Goal: Task Accomplishment & Management: Use online tool/utility

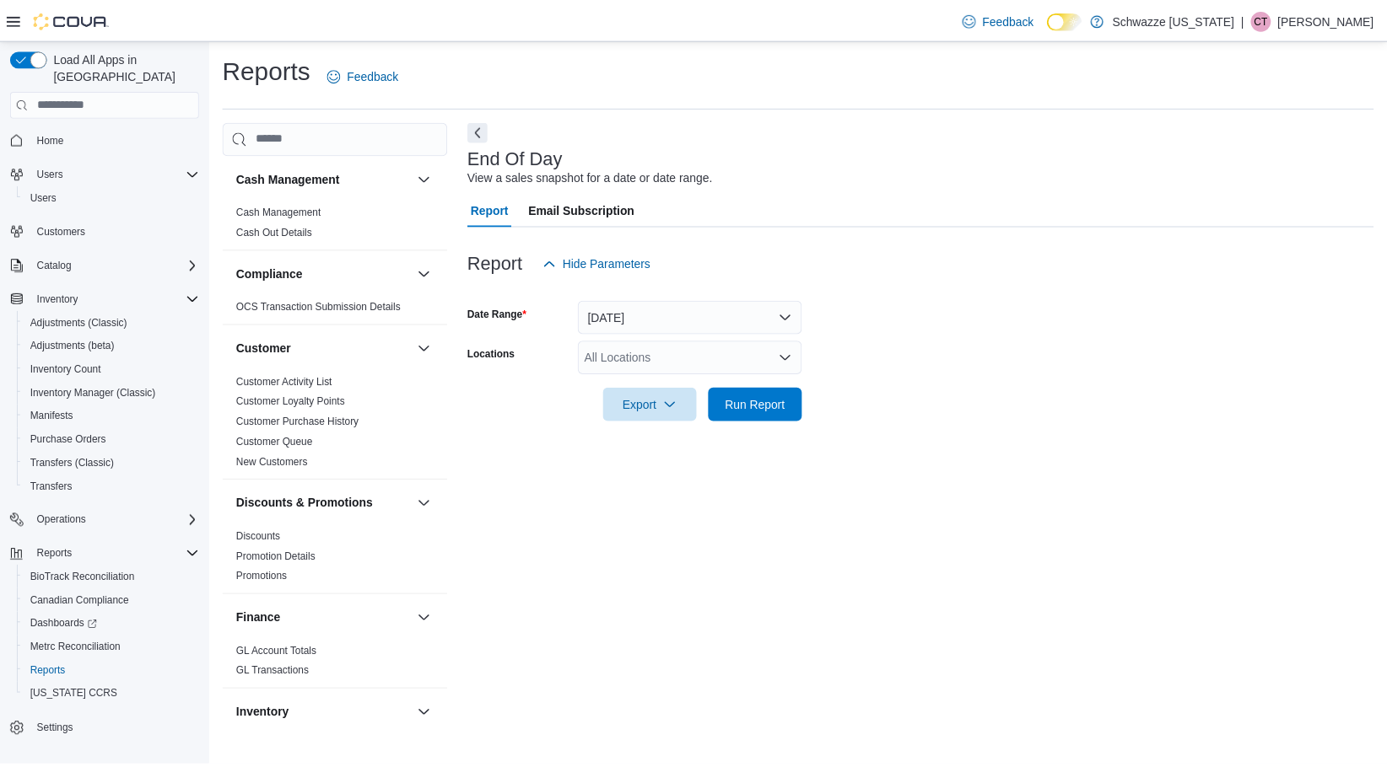
scroll to position [788, 0]
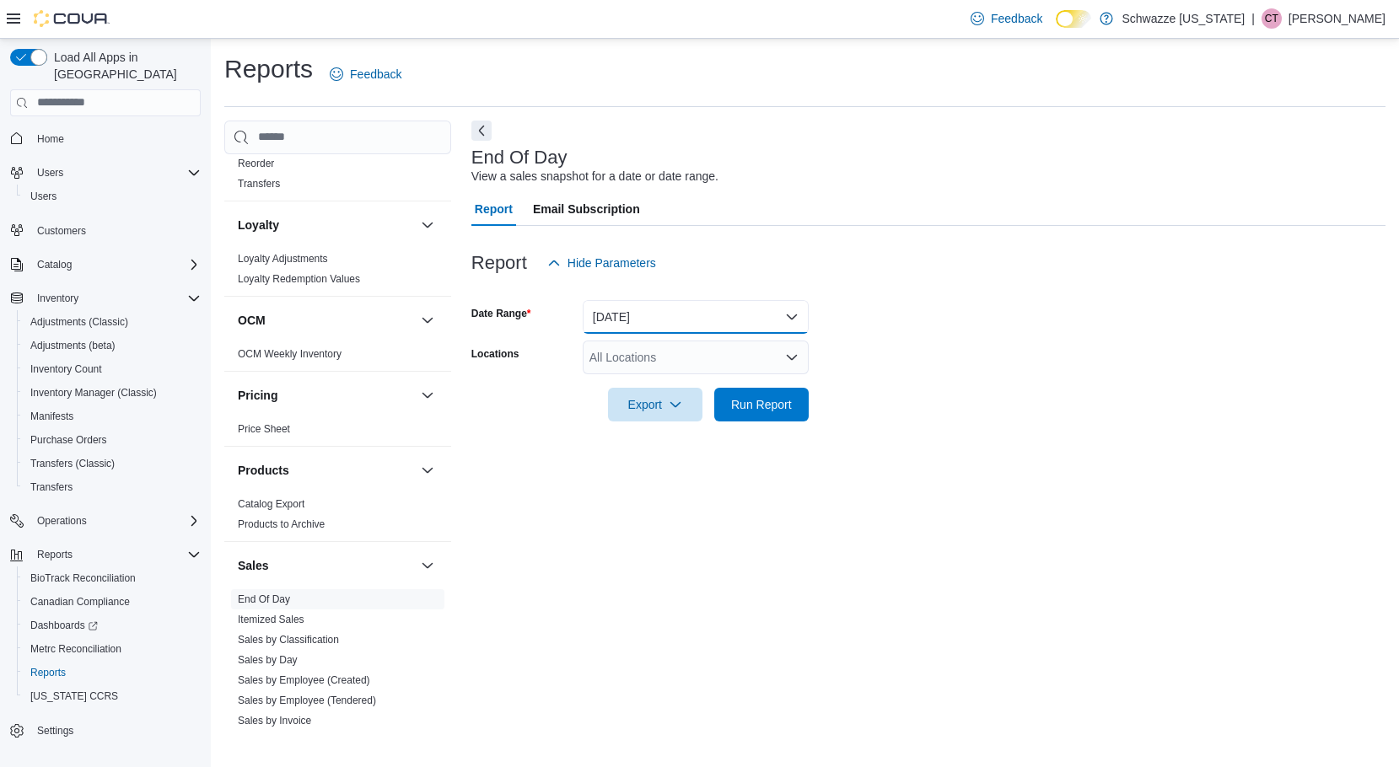
click at [675, 310] on button "[DATE]" at bounding box center [696, 317] width 226 height 34
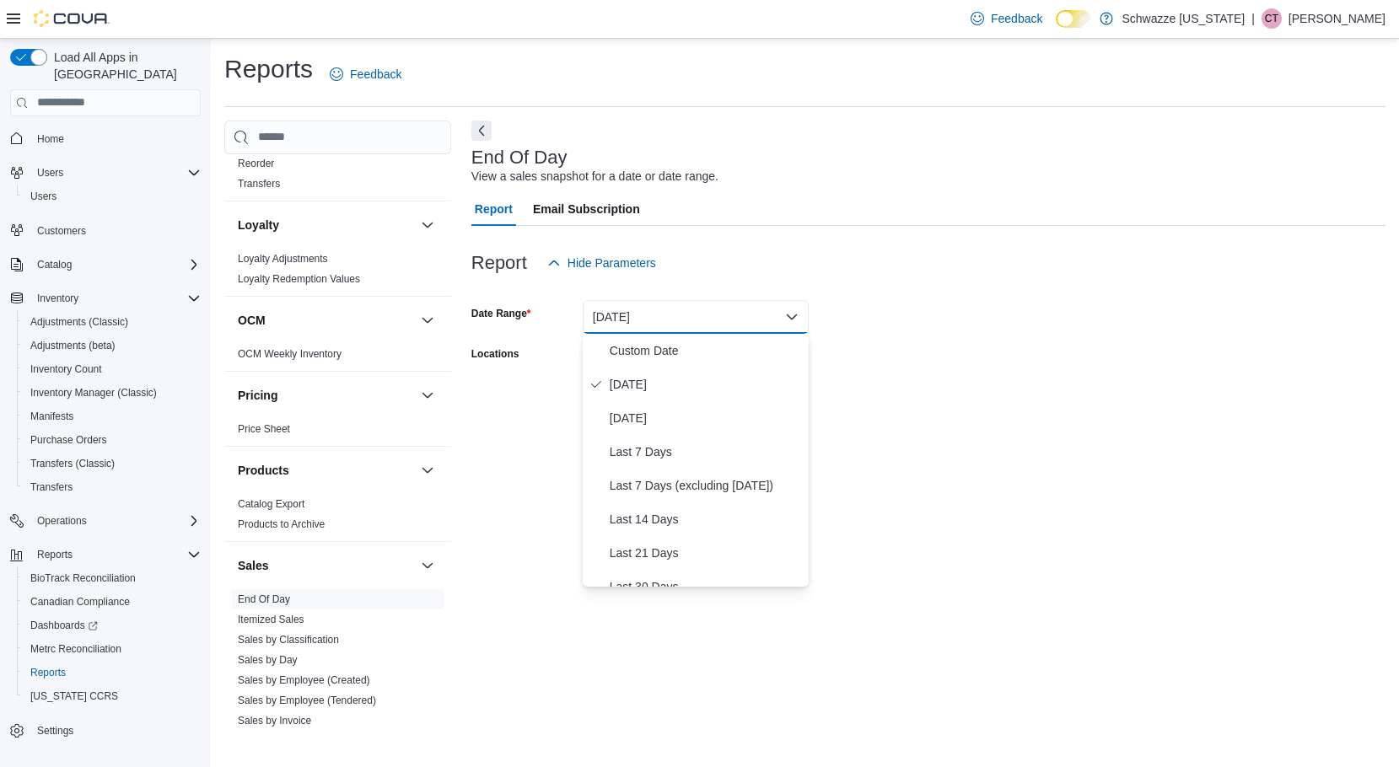
click at [833, 308] on form "Date Range [DATE] Locations All Locations Export Run Report" at bounding box center [928, 351] width 914 height 142
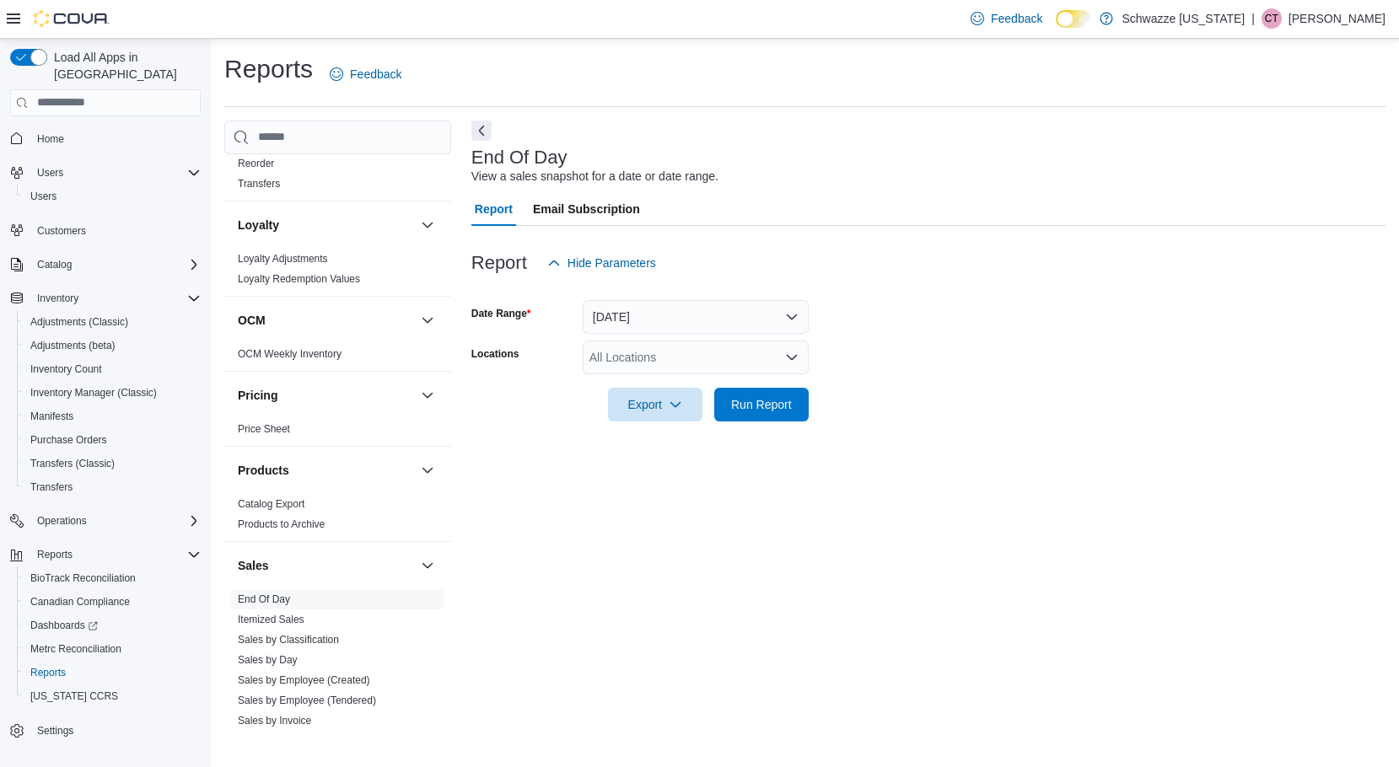
click at [717, 376] on div at bounding box center [928, 380] width 914 height 13
click at [715, 367] on div "All Locations" at bounding box center [696, 358] width 226 height 34
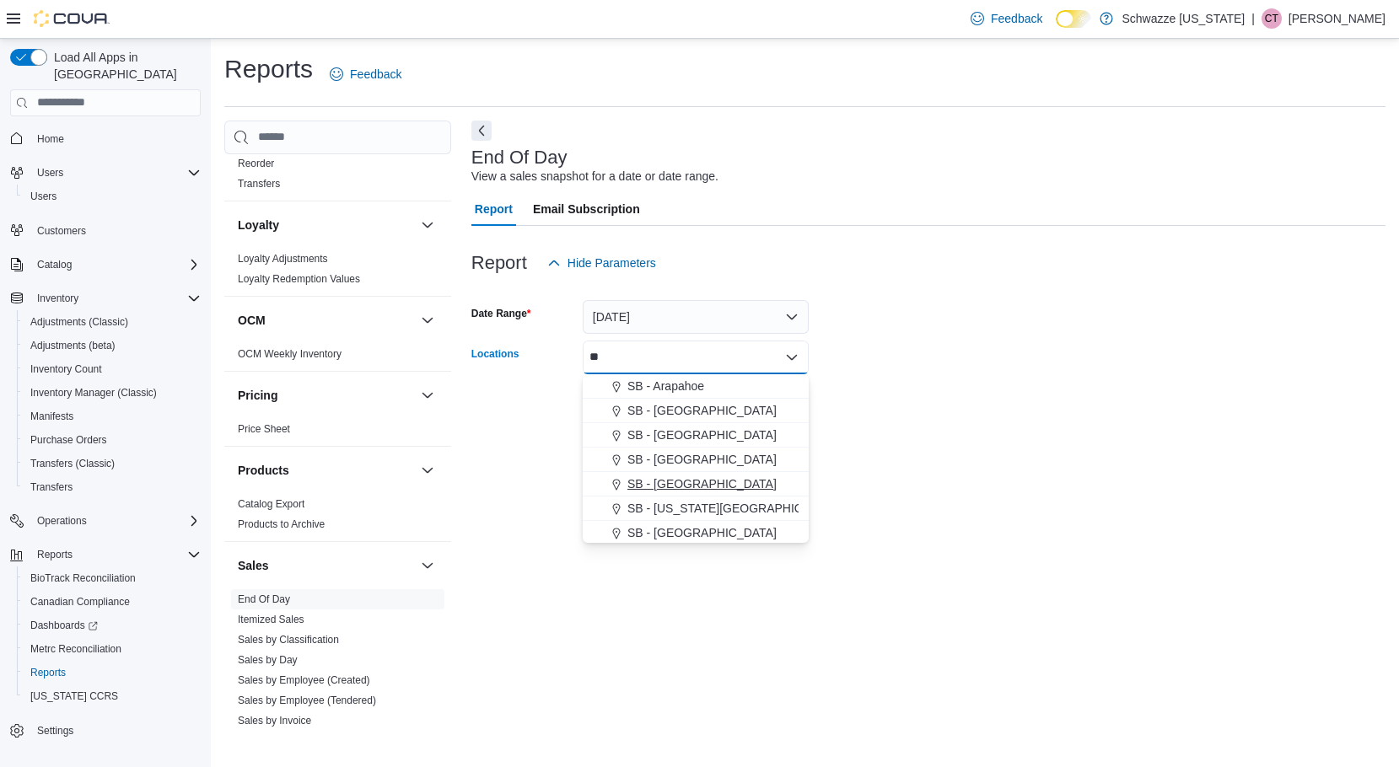
type input "**"
click at [708, 483] on div "SB - [GEOGRAPHIC_DATA]" at bounding box center [696, 484] width 206 height 17
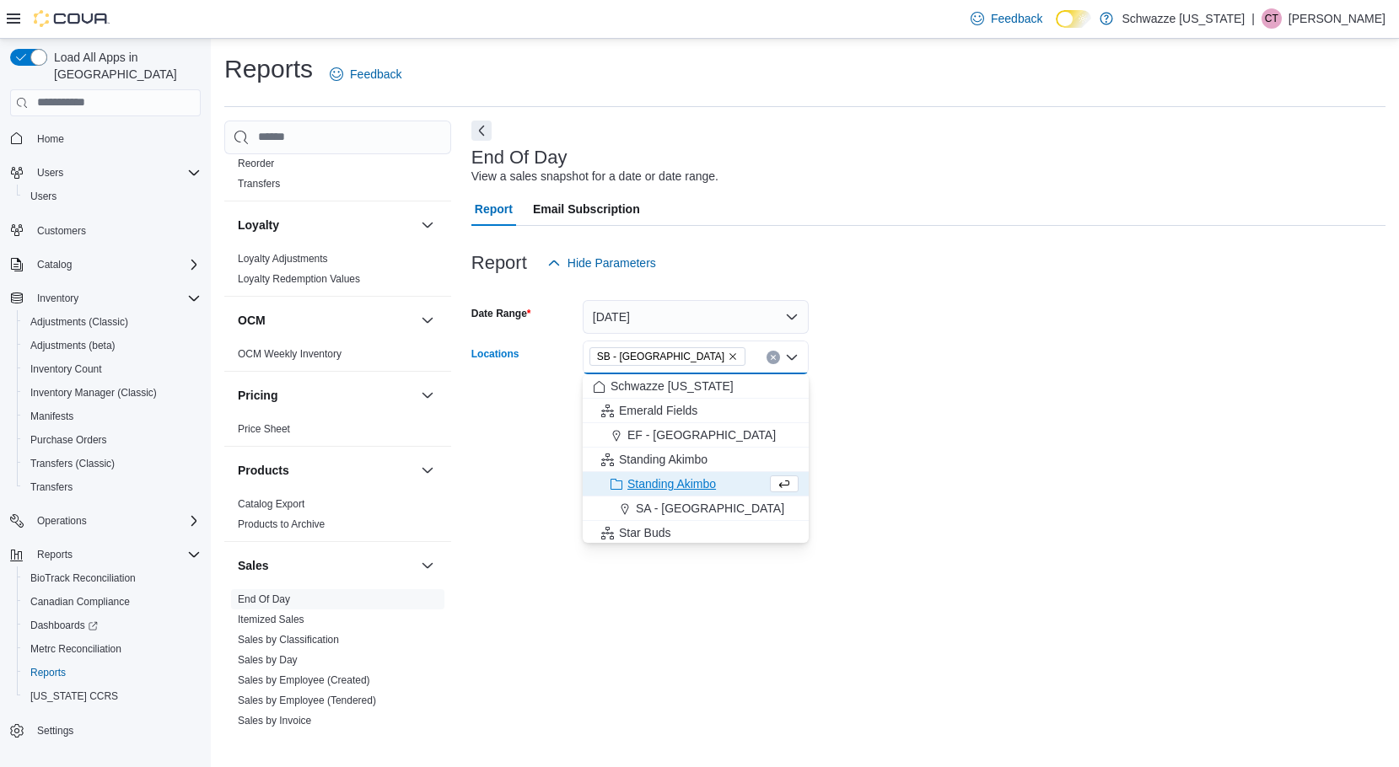
click at [936, 431] on div at bounding box center [928, 432] width 914 height 20
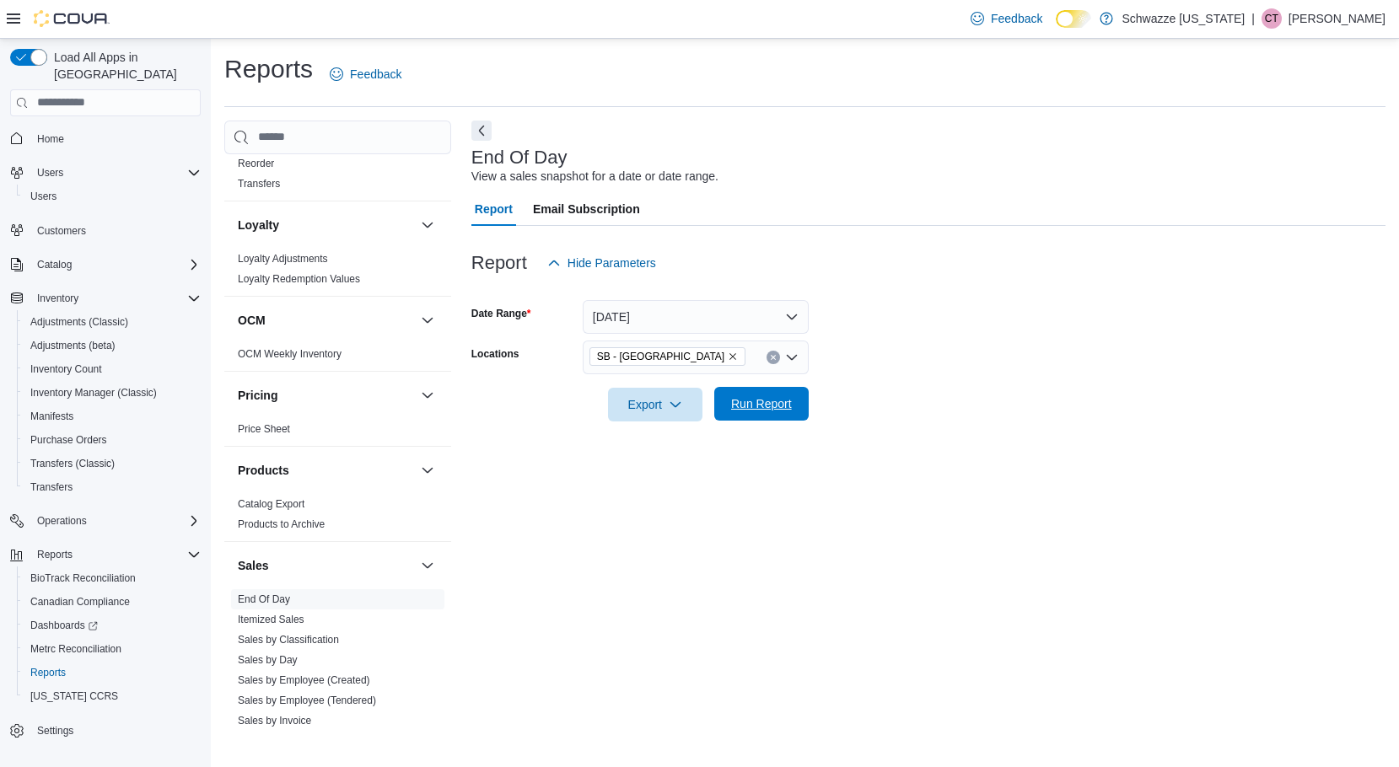
click at [757, 404] on span "Run Report" at bounding box center [761, 404] width 61 height 17
click at [612, 380] on div at bounding box center [922, 380] width 902 height 13
click at [629, 398] on span "Export" at bounding box center [648, 404] width 74 height 34
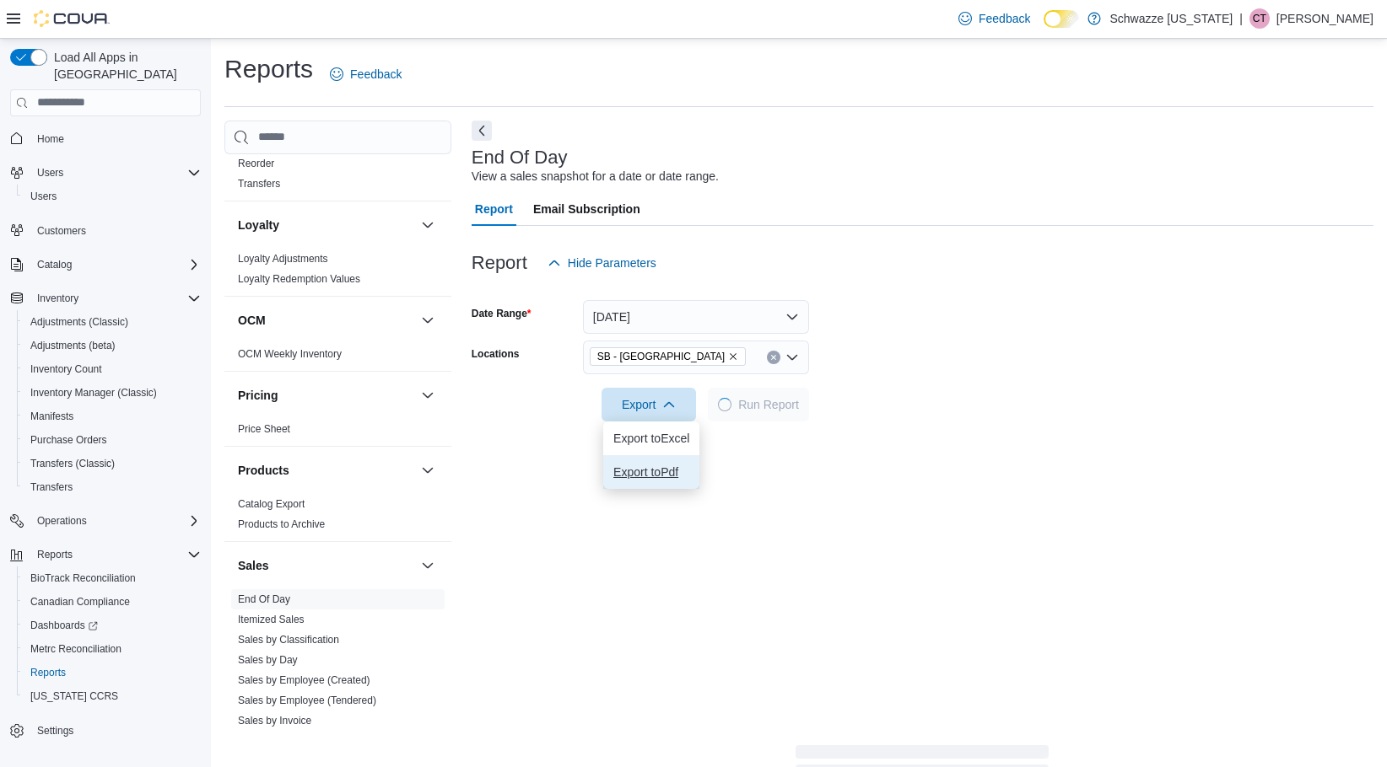
click at [674, 470] on span "Export to Pdf" at bounding box center [651, 472] width 76 height 13
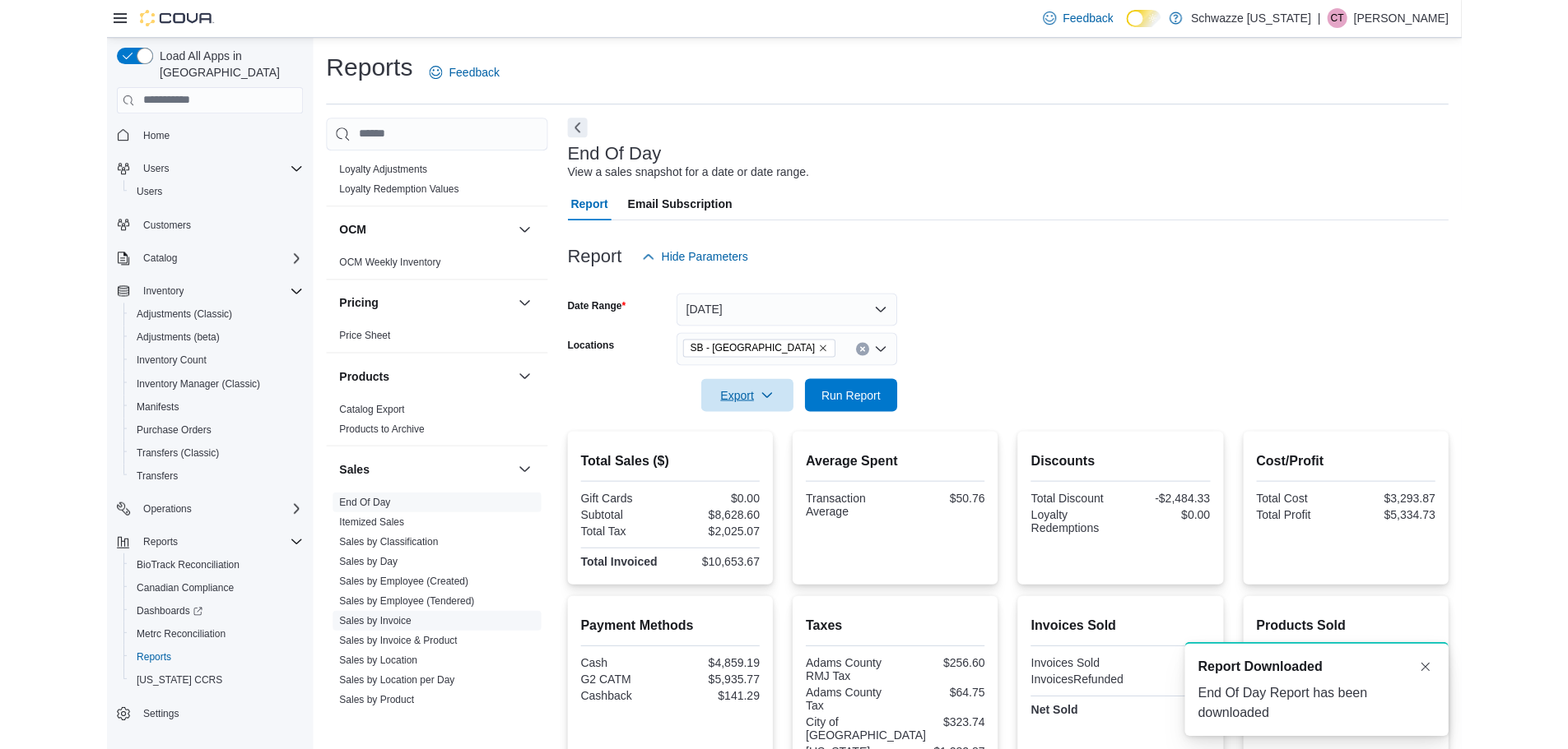
scroll to position [1015, 0]
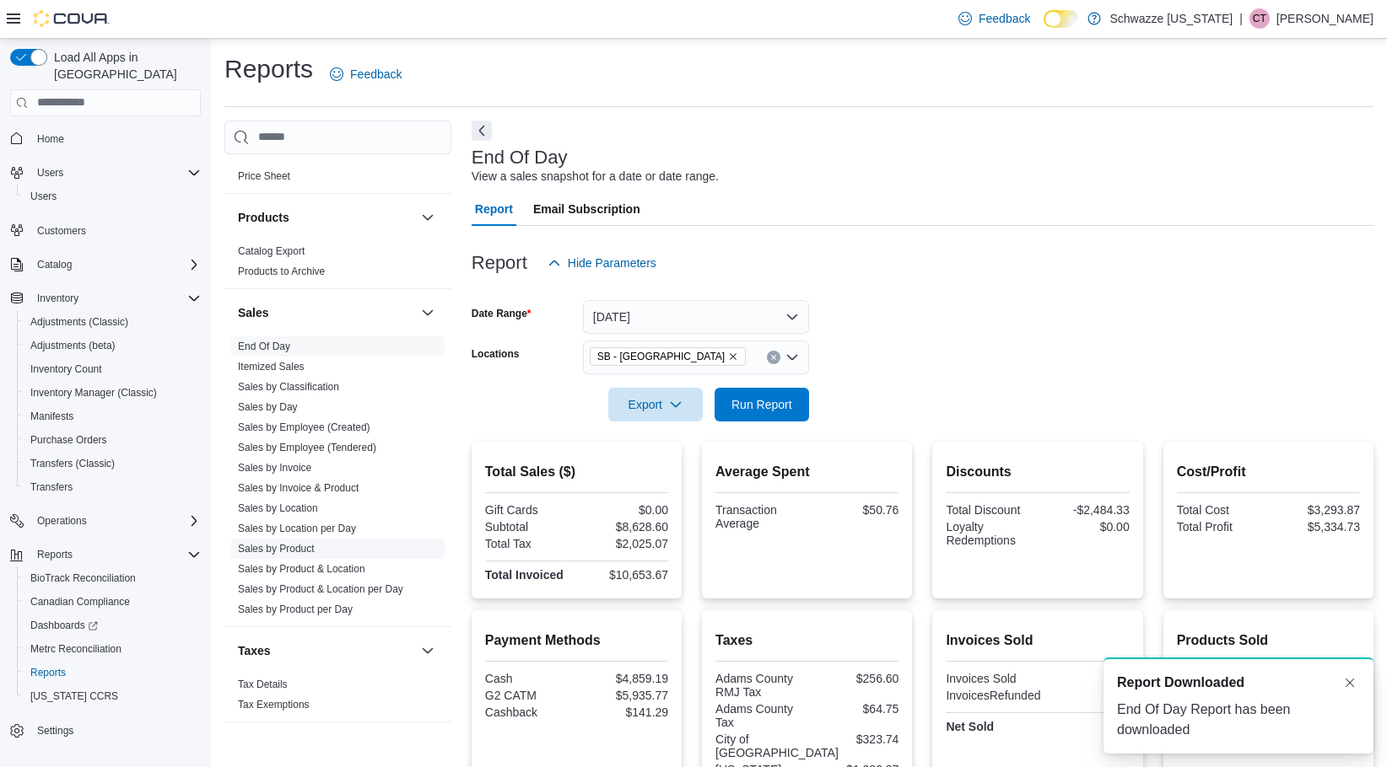
click at [289, 543] on link "Sales by Product" at bounding box center [276, 549] width 77 height 12
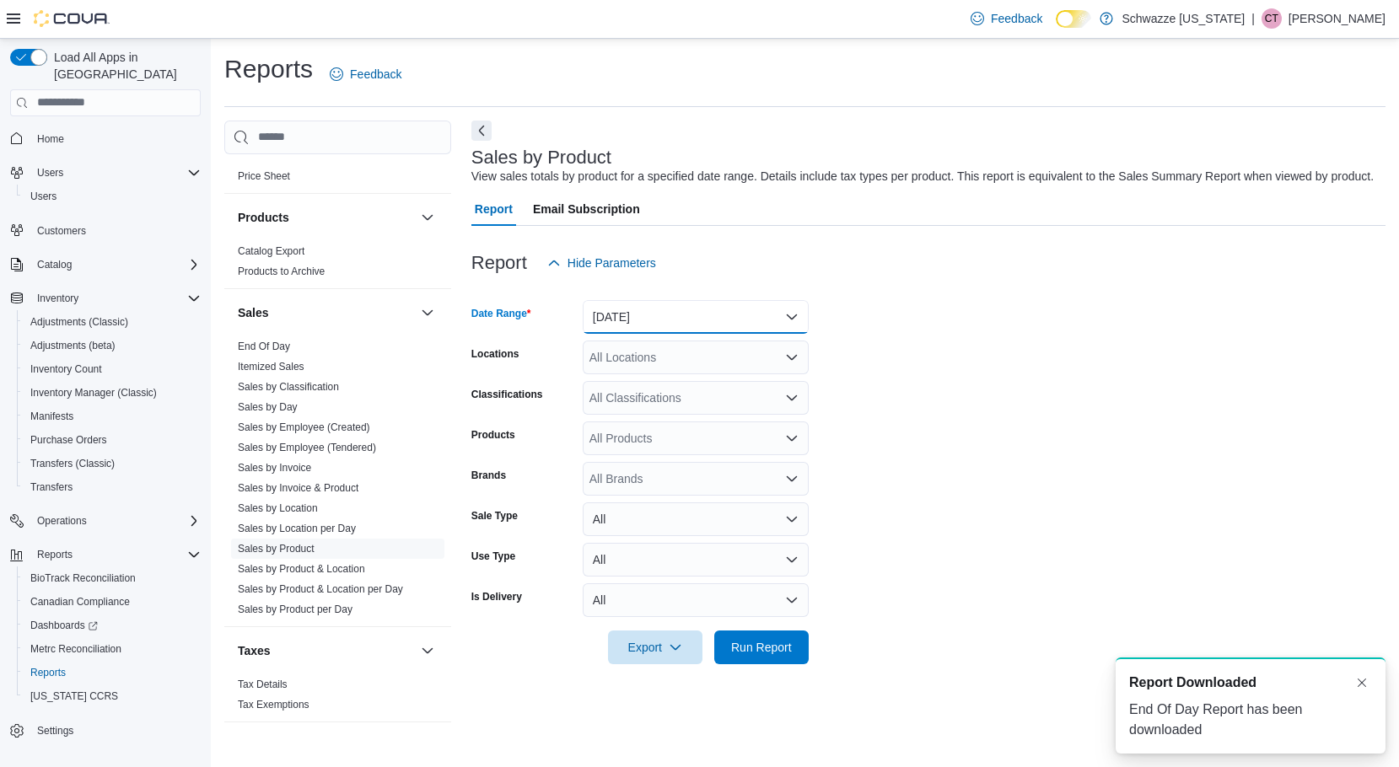
click at [657, 310] on button "[DATE]" at bounding box center [696, 317] width 226 height 34
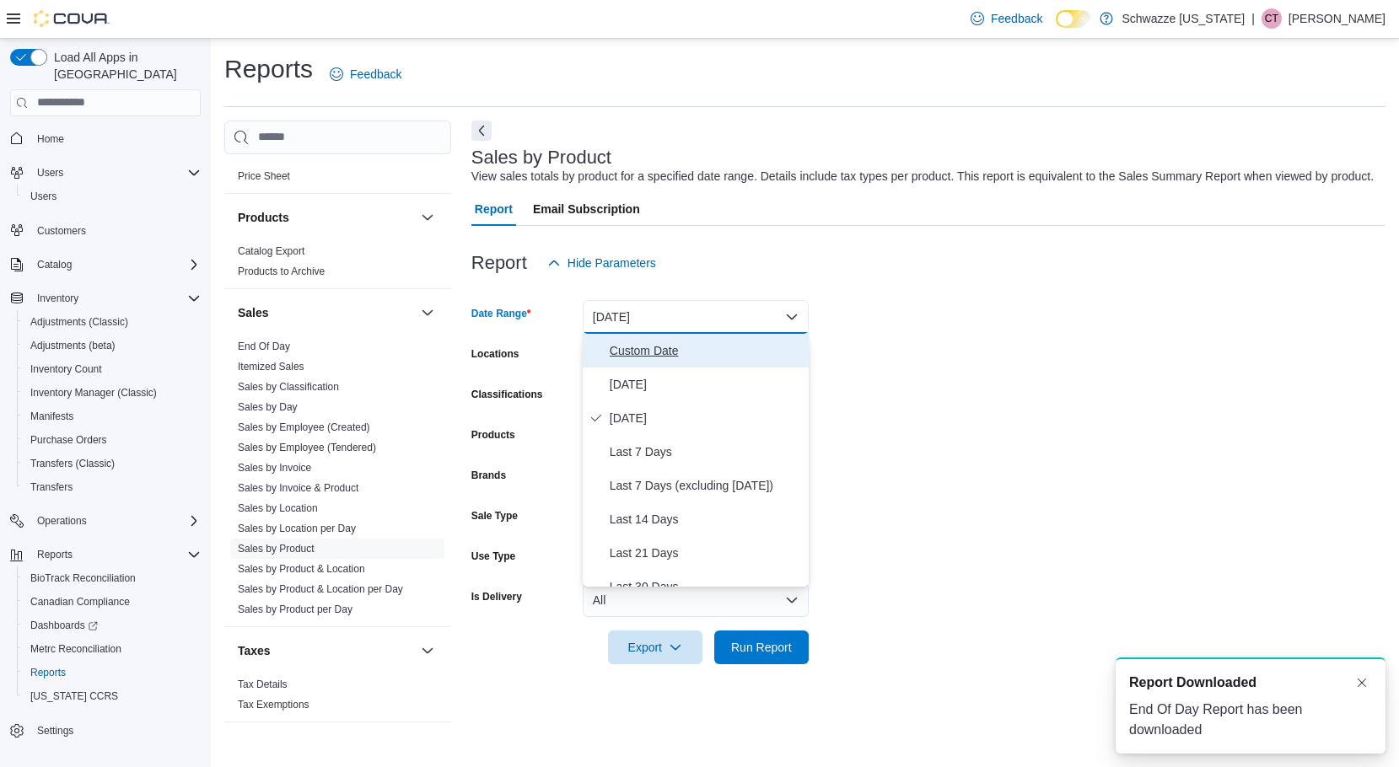
click at [649, 363] on button "Custom Date" at bounding box center [696, 351] width 226 height 34
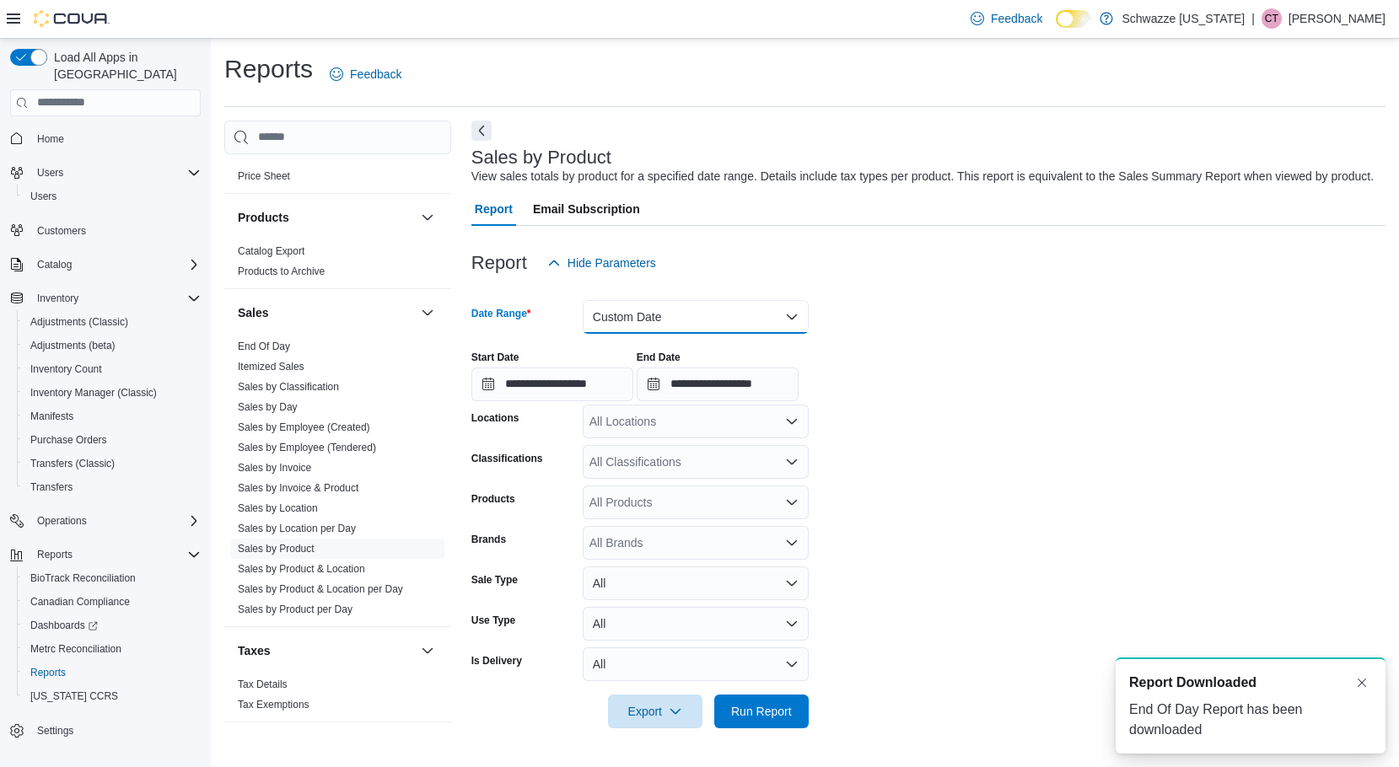
click at [655, 307] on button "Custom Date" at bounding box center [696, 317] width 226 height 34
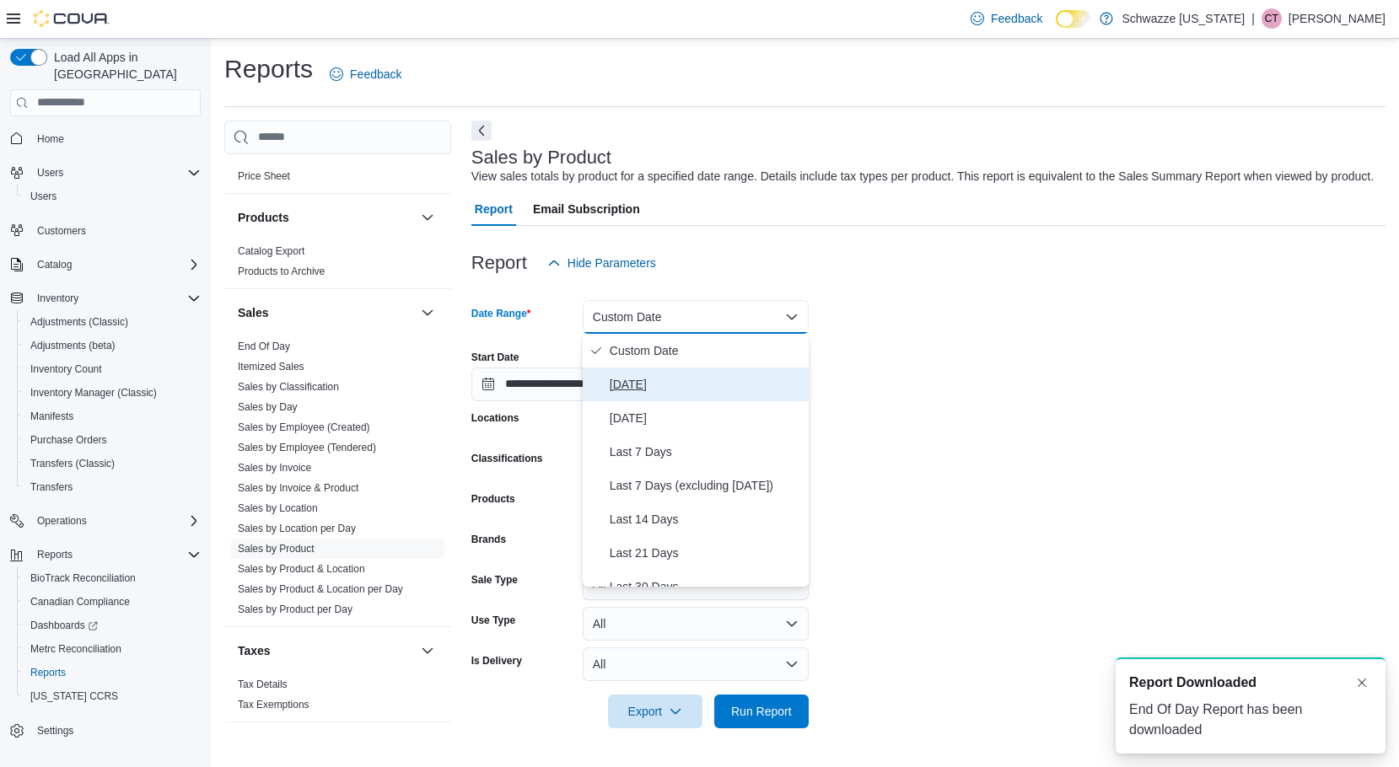
click at [650, 390] on span "[DATE]" at bounding box center [706, 384] width 192 height 20
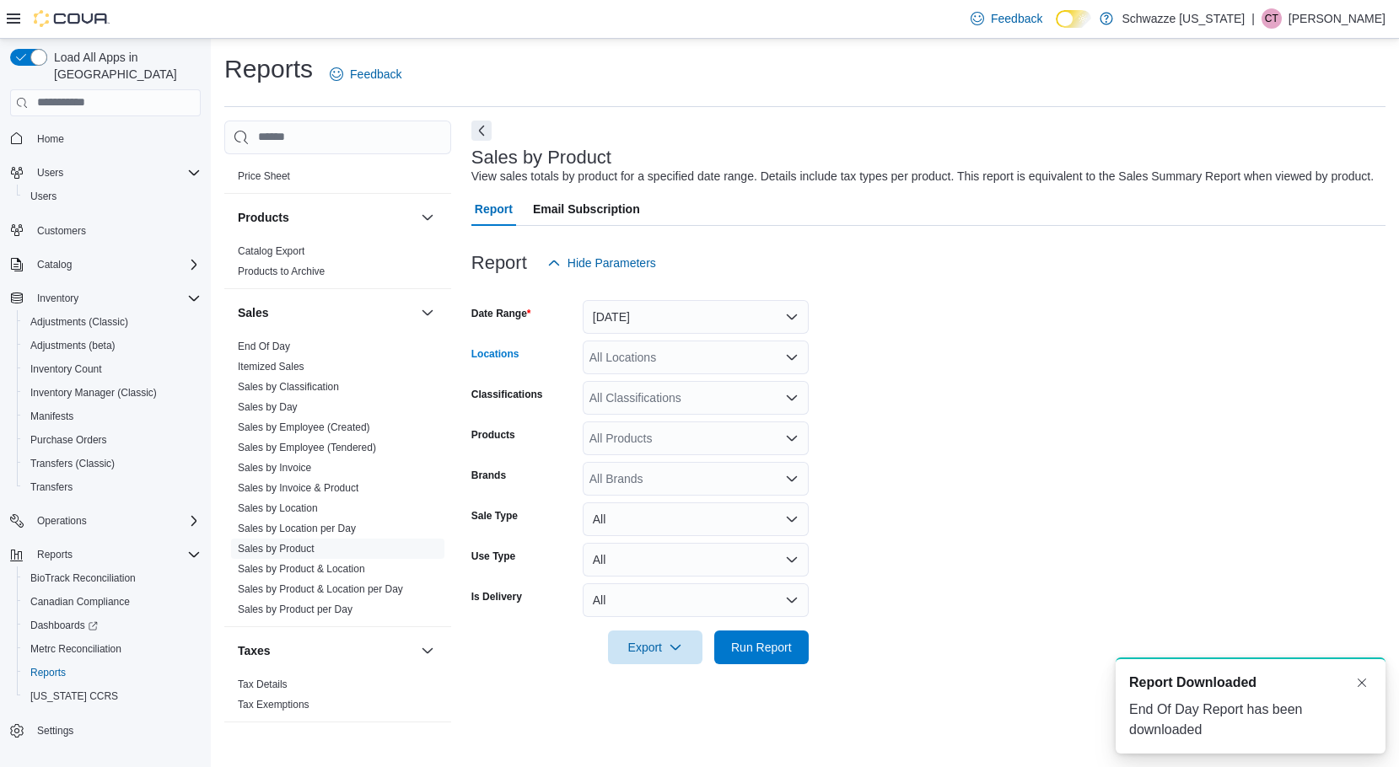
click at [645, 354] on div "All Locations" at bounding box center [696, 358] width 226 height 34
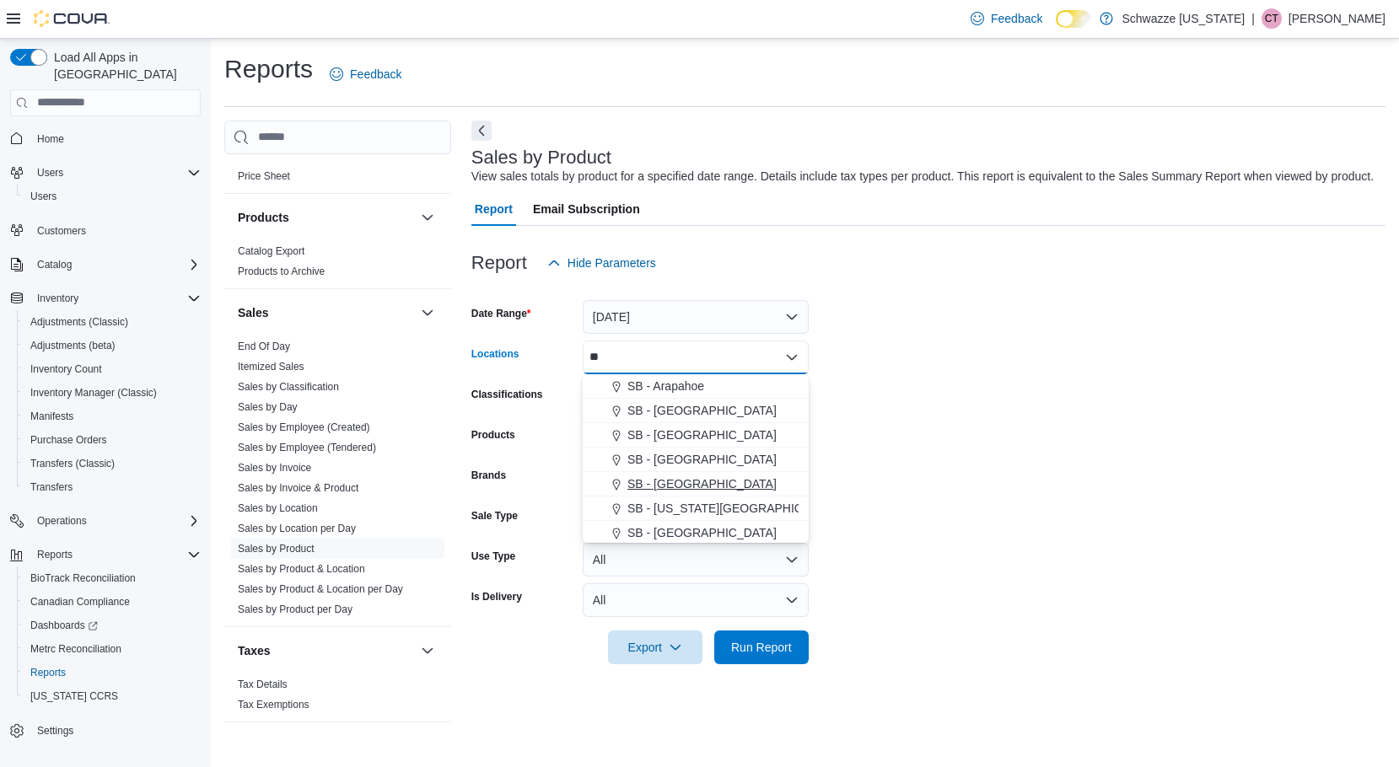
type input "**"
click at [720, 475] on button "SB - [GEOGRAPHIC_DATA]" at bounding box center [696, 484] width 226 height 24
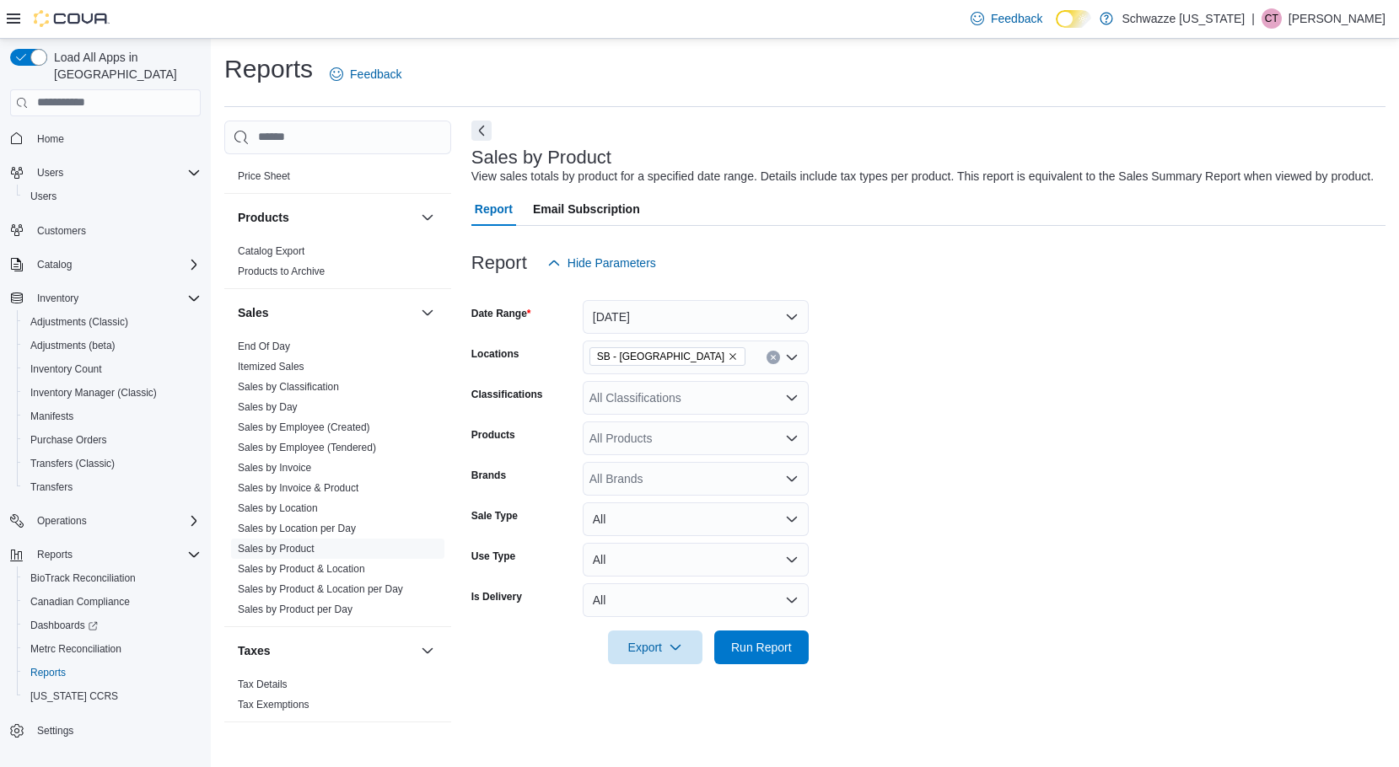
click at [913, 422] on form "Date Range [DATE] Locations SB - [GEOGRAPHIC_DATA] Classifications All Classifi…" at bounding box center [928, 472] width 914 height 385
click at [782, 657] on span "Run Report" at bounding box center [761, 647] width 74 height 34
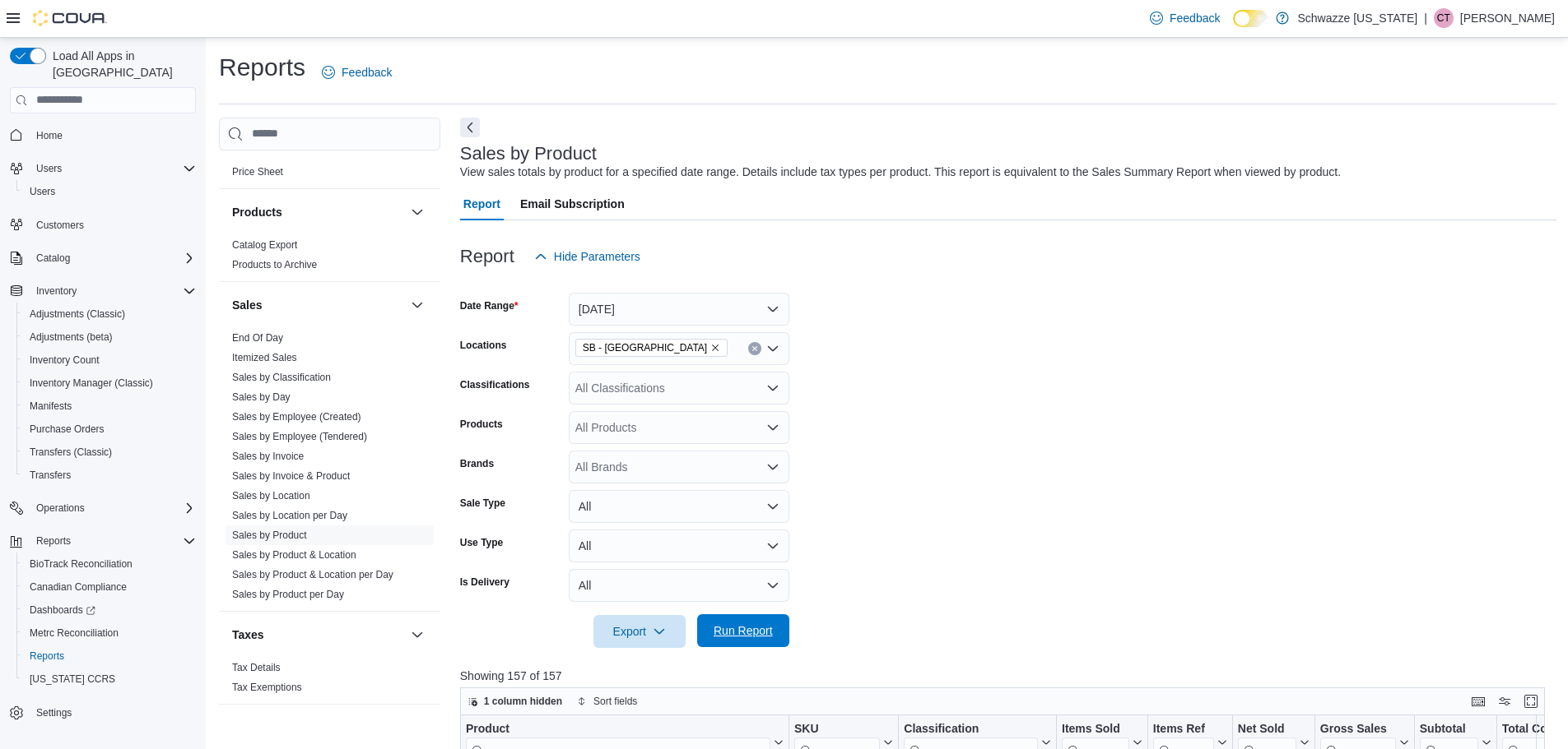
click at [744, 636] on span "Run Report" at bounding box center [743, 630] width 60 height 17
drag, startPoint x: 299, startPoint y: 496, endPoint x: 316, endPoint y: 478, distance: 24.8
click at [299, 495] on link "Sales by Location" at bounding box center [271, 496] width 78 height 12
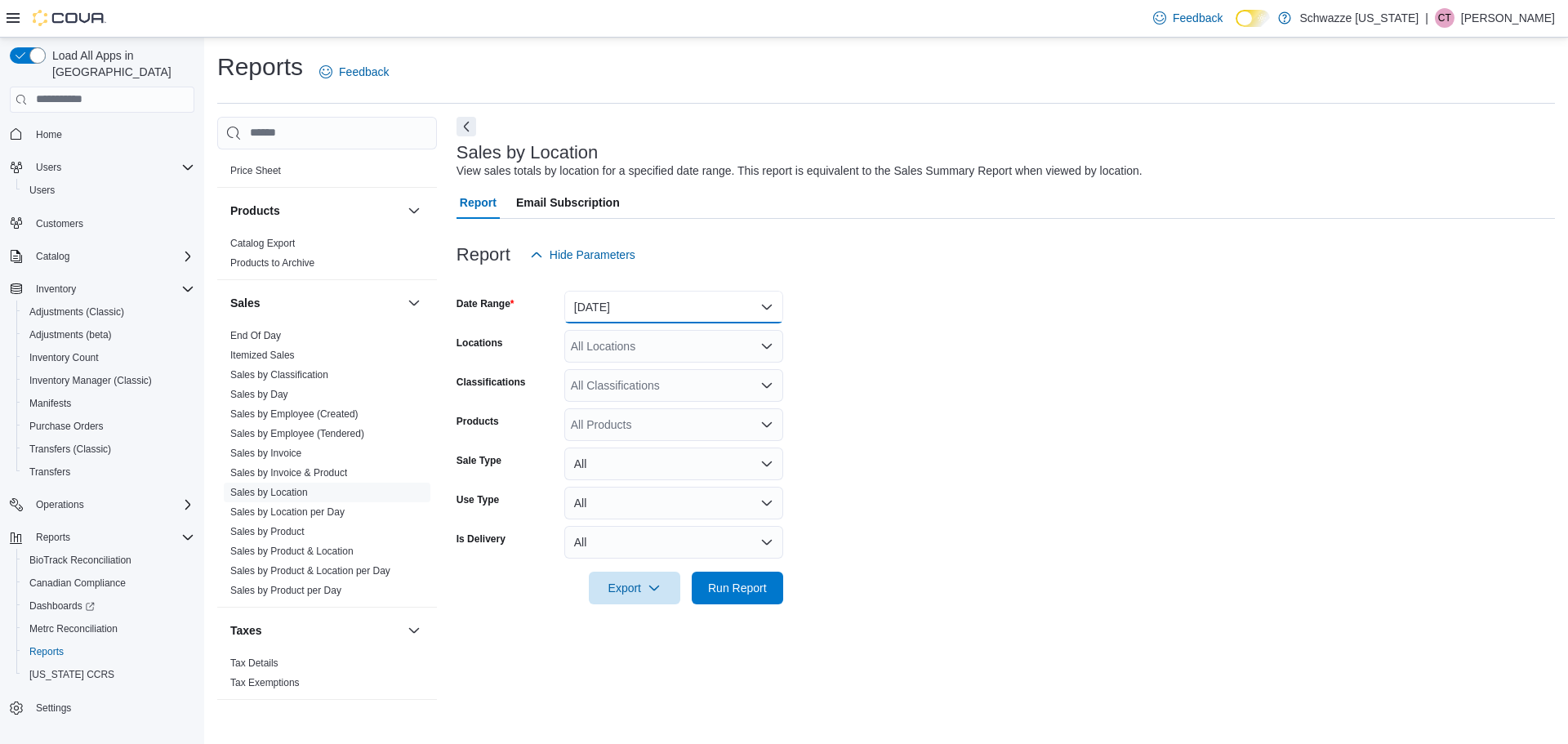
click at [717, 310] on button "[DATE]" at bounding box center [674, 307] width 219 height 33
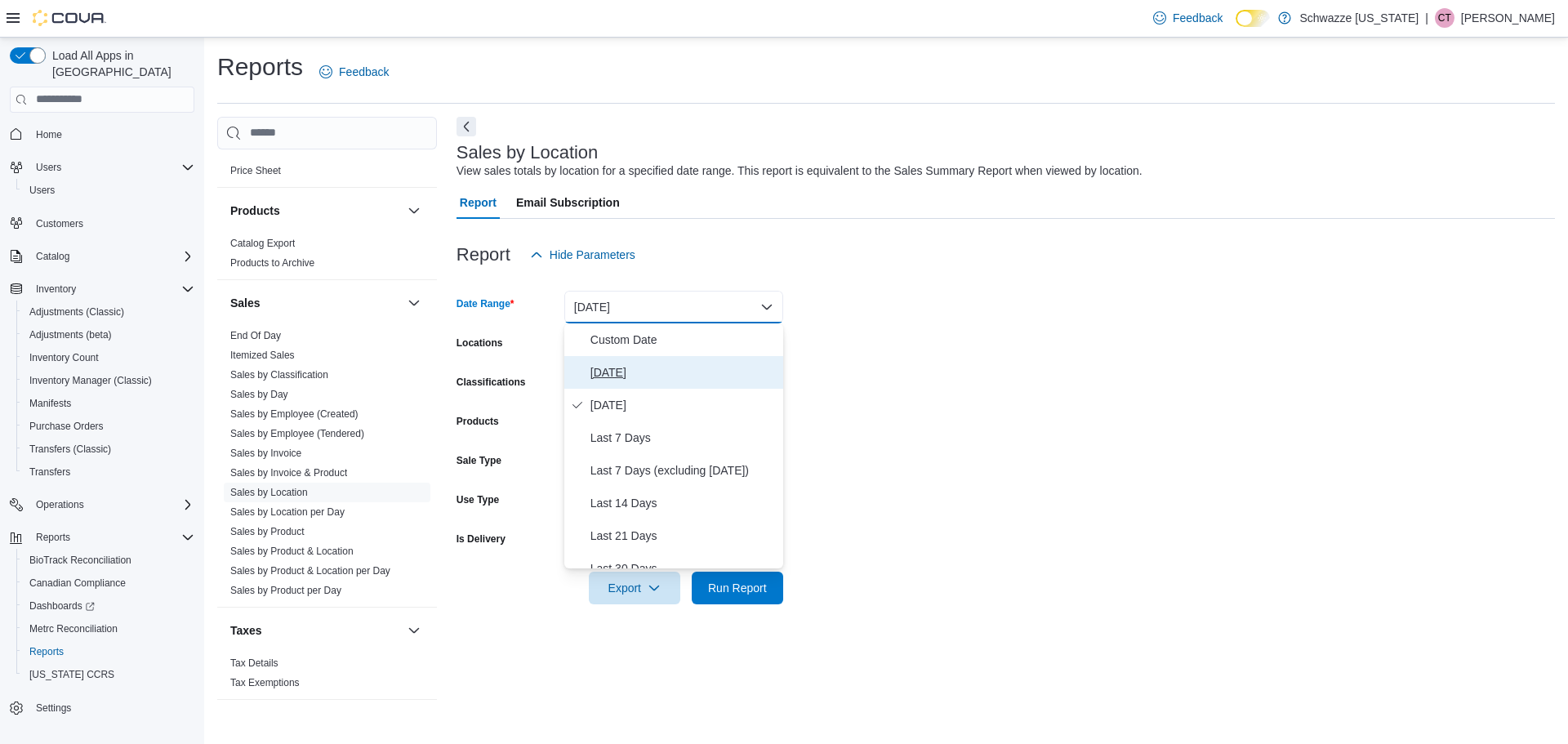
click at [665, 361] on button "[DATE]" at bounding box center [674, 373] width 219 height 33
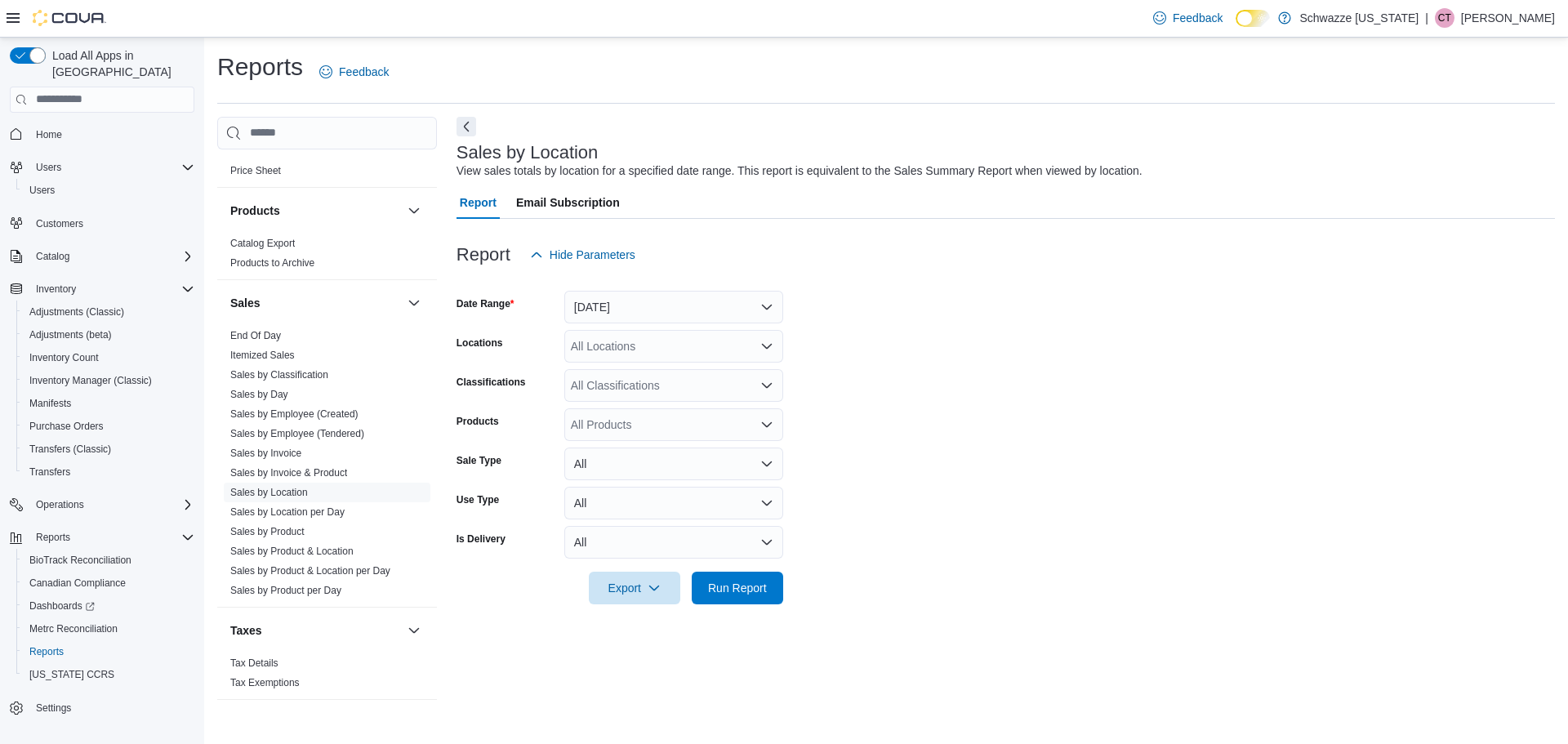
click at [626, 353] on div "All Locations" at bounding box center [674, 347] width 219 height 33
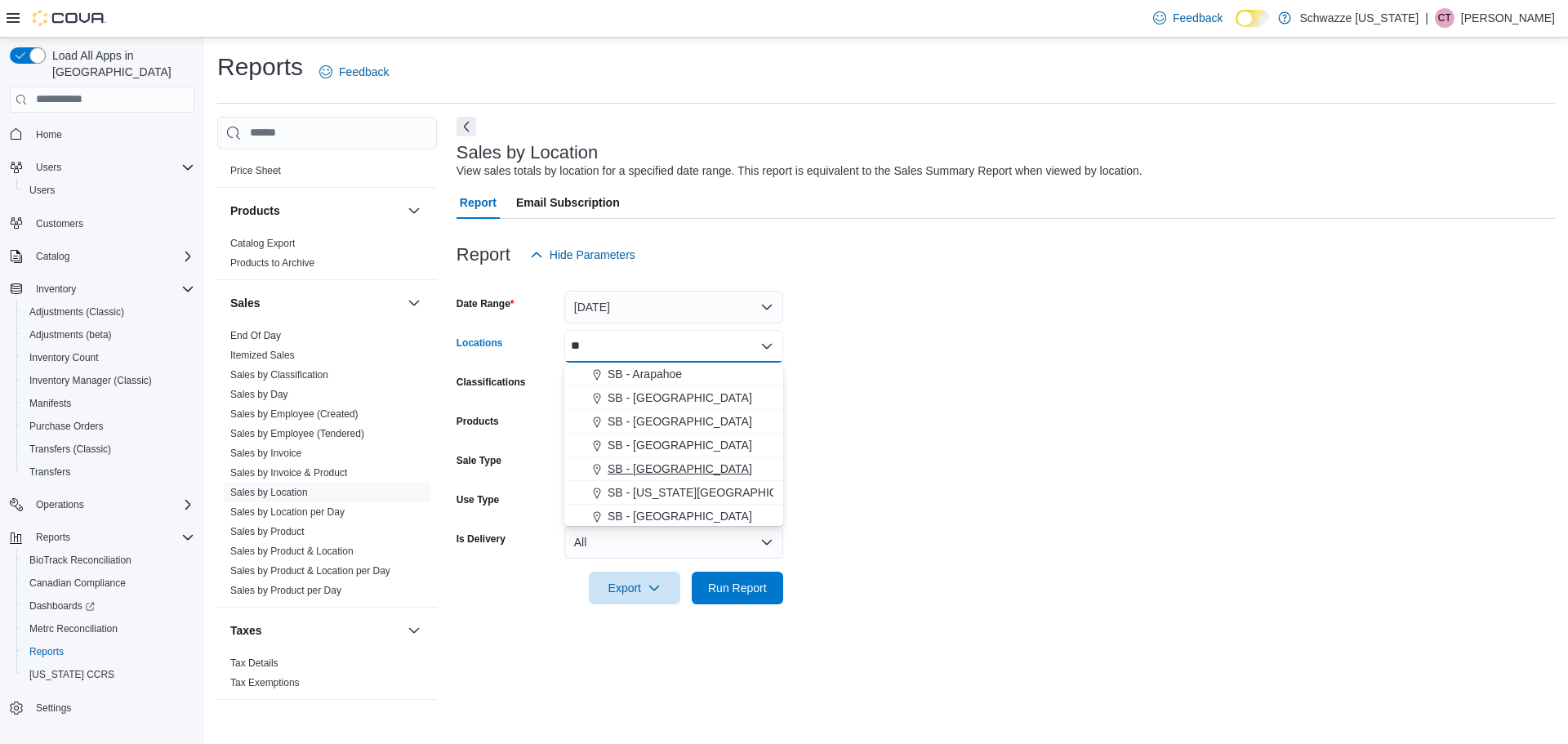
type input "**"
click at [692, 462] on div "SB - [GEOGRAPHIC_DATA]" at bounding box center [674, 469] width 200 height 16
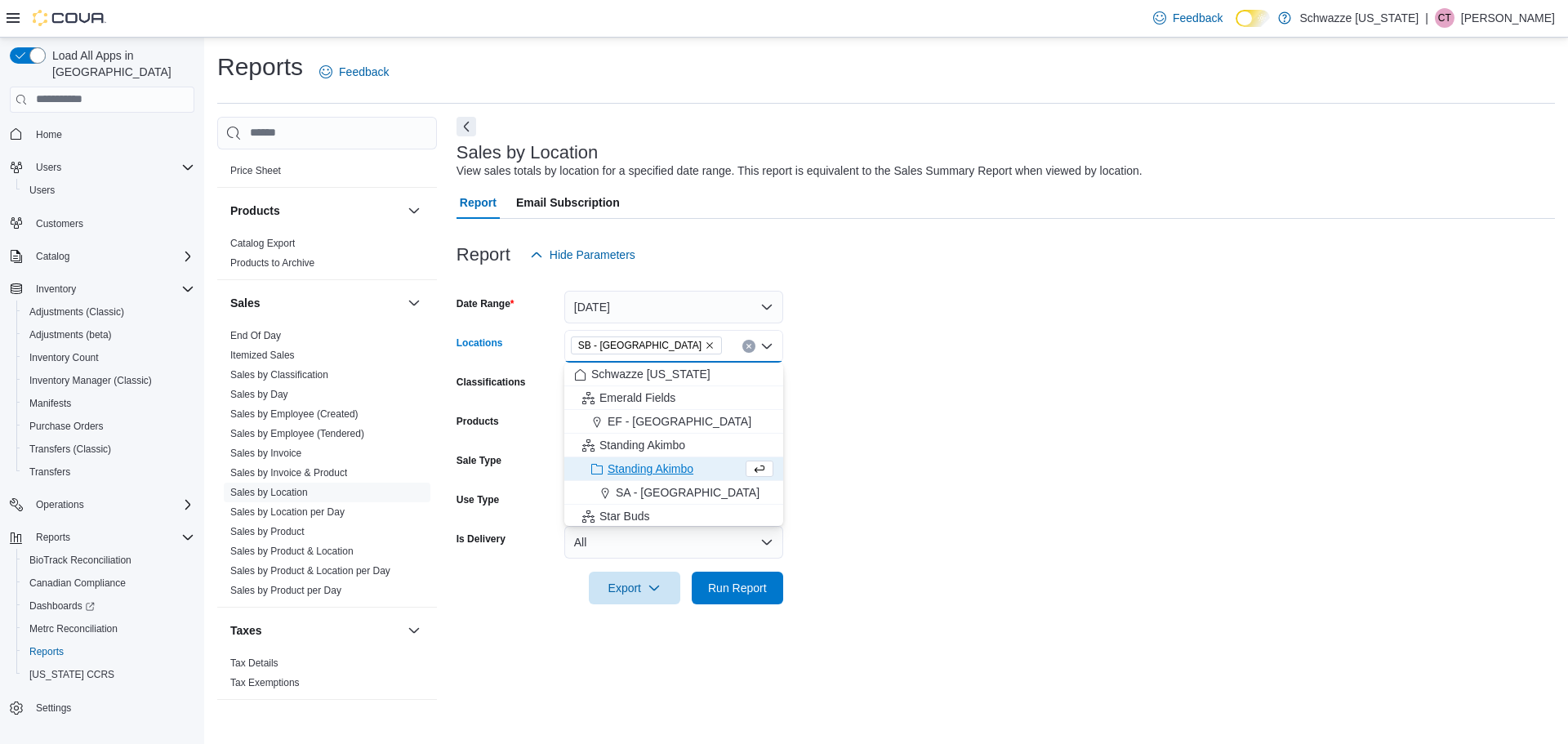
click at [903, 419] on form "Date Range [DATE] Locations [GEOGRAPHIC_DATA] - [GEOGRAPHIC_DATA] Combo box. Se…" at bounding box center [1005, 438] width 1098 height 333
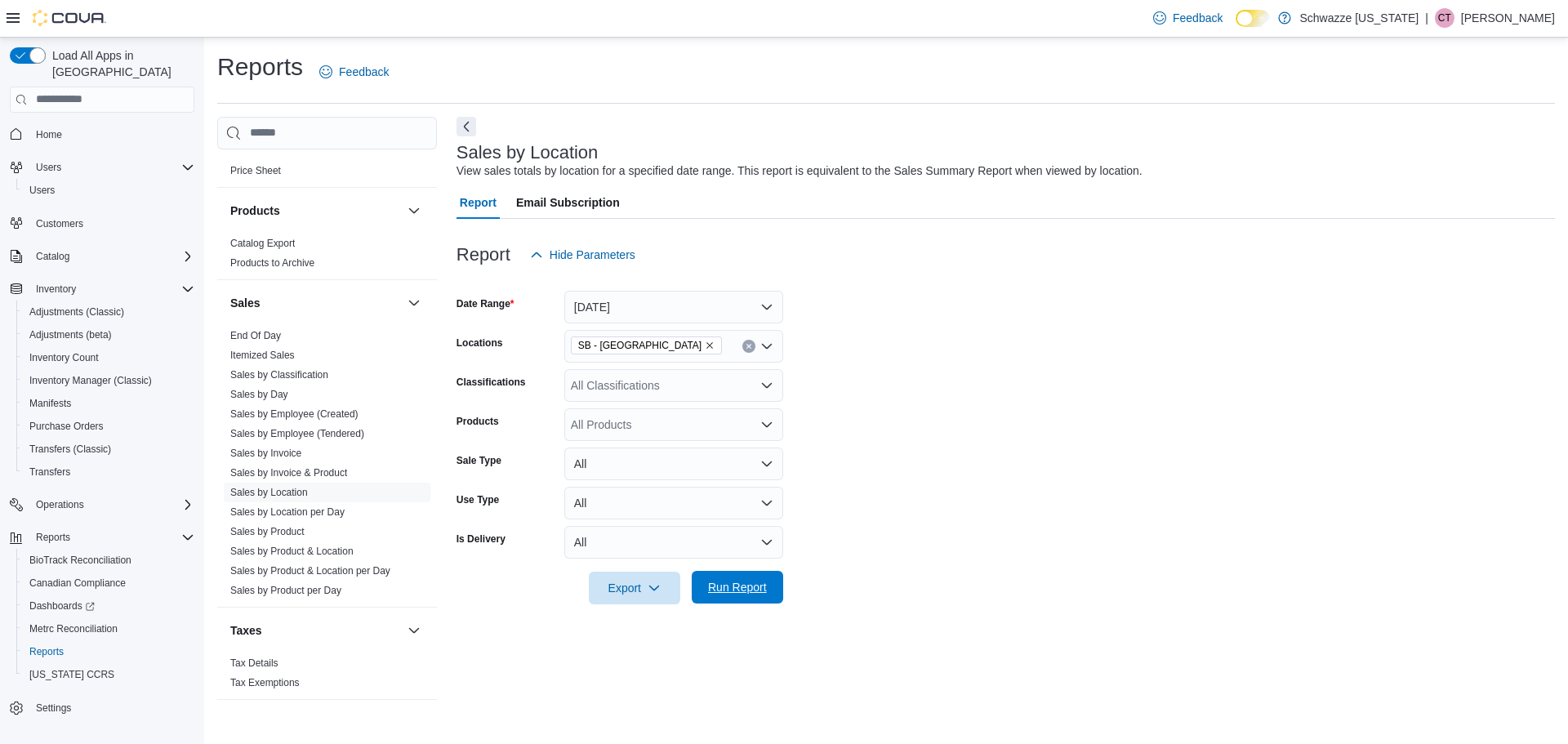
click at [749, 580] on span "Run Report" at bounding box center [737, 587] width 59 height 16
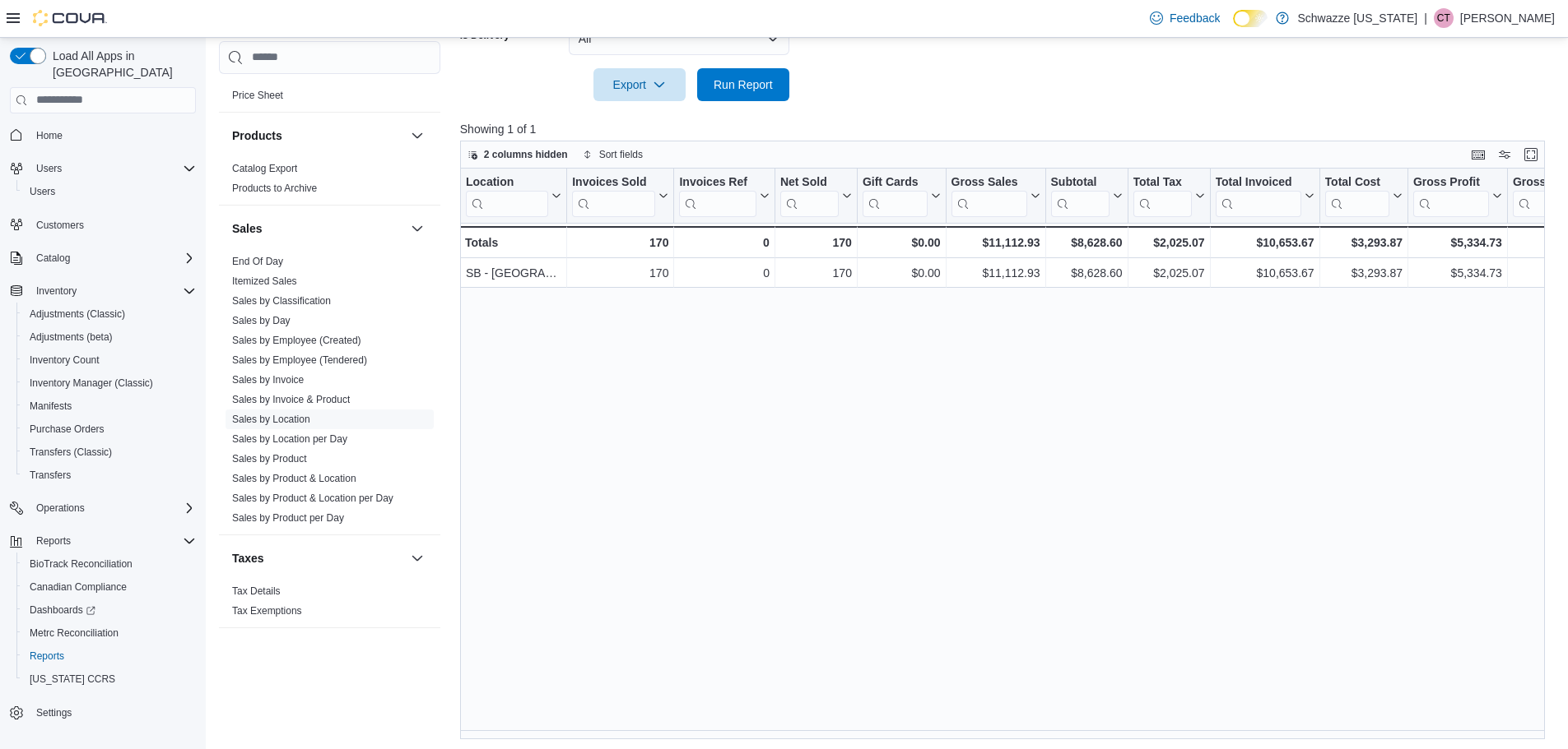
scroll to position [511, 0]
click at [788, 728] on div "Location Click to view column header actions Invoices Sold Click to view column…" at bounding box center [1007, 452] width 1096 height 572
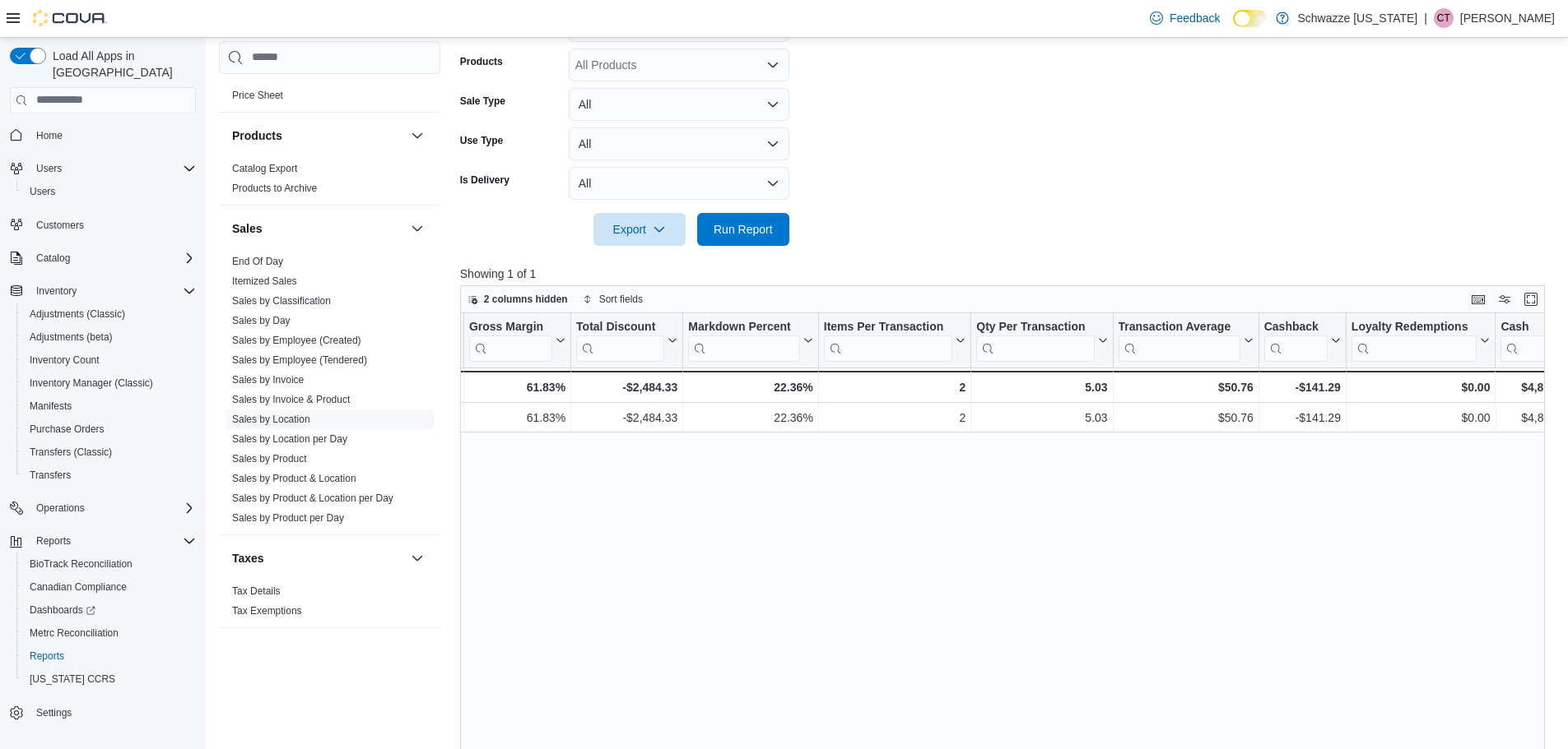
scroll to position [99, 0]
